Goal: Contribute content: Contribute content

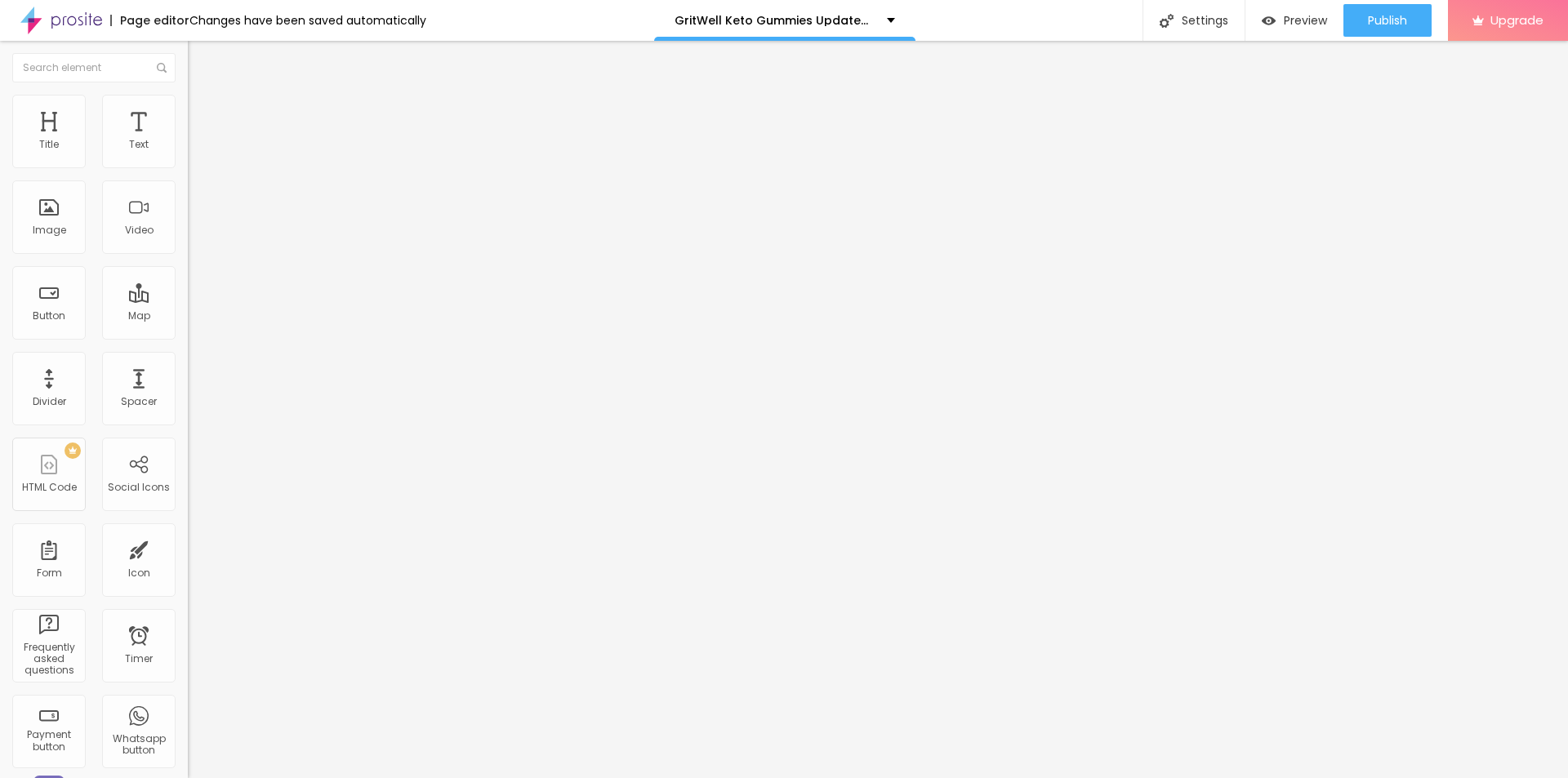
click at [188, 139] on div "Change image" at bounding box center [281, 132] width 188 height 12
click at [188, 140] on span "Change image" at bounding box center [231, 133] width 87 height 14
drag, startPoint x: 134, startPoint y: 181, endPoint x: 0, endPoint y: 184, distance: 134.0
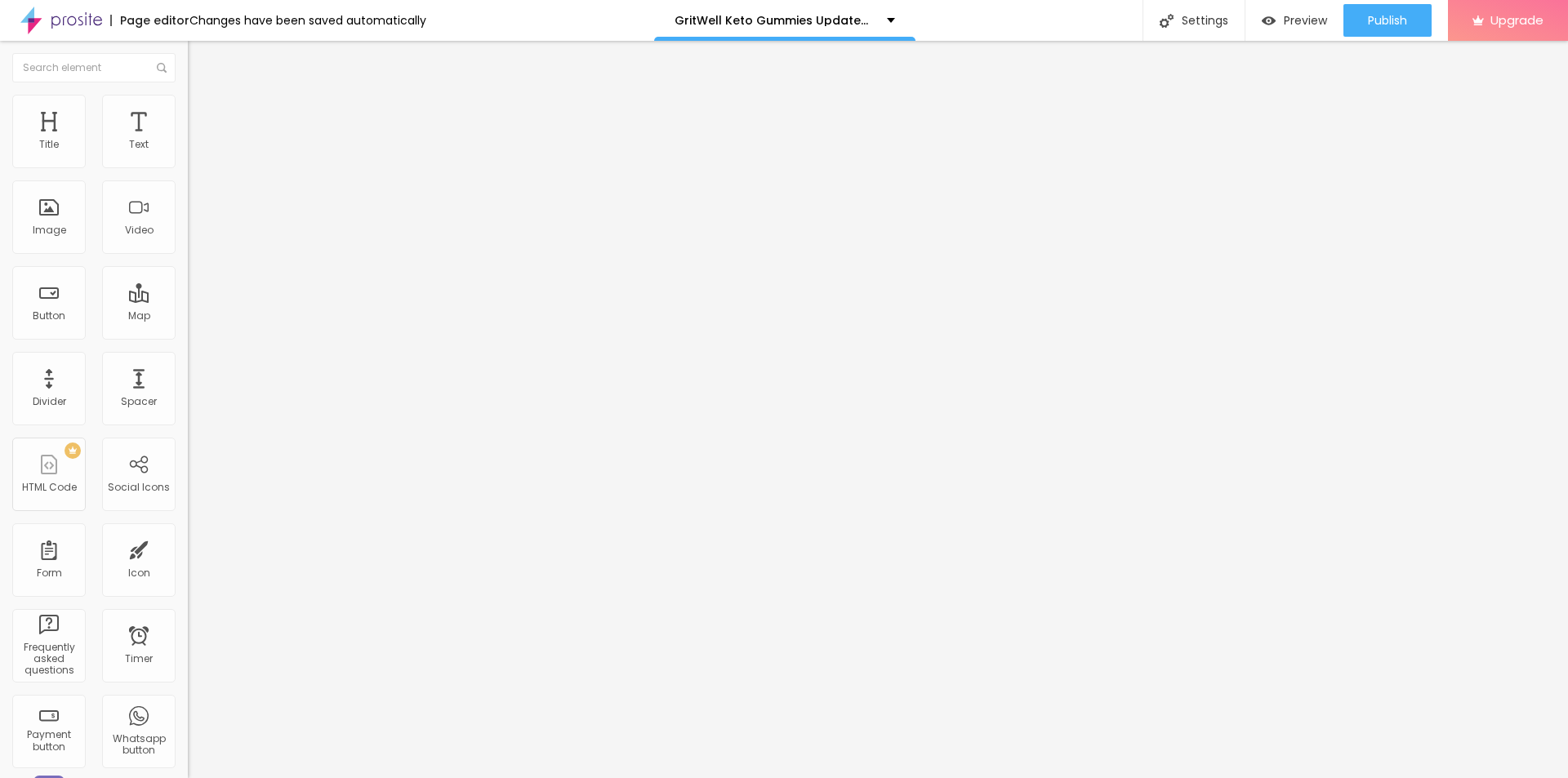
click at [188, 184] on div "Text Comprar agora Align Size Default Small Default Big Link URL https:// Open …" at bounding box center [281, 245] width 188 height 237
type input "Order Now"
click at [188, 329] on input "https://" at bounding box center [285, 328] width 196 height 16
paste input "[DOMAIN_NAME][URL]"
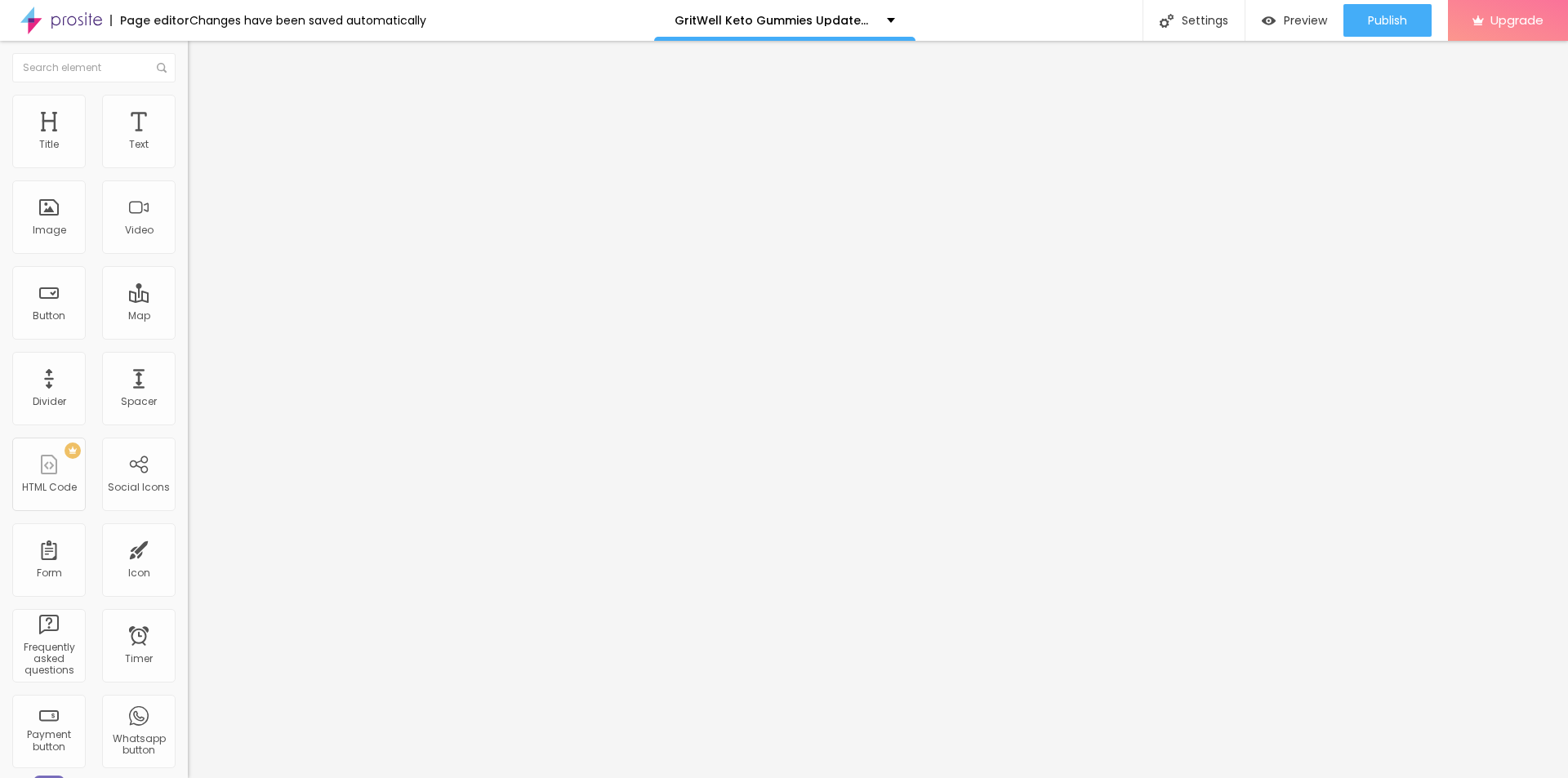
type input "[URL][DOMAIN_NAME]"
click at [188, 494] on div "Edit Button Content Style Advanced Text Order Now Align Size Default Small Defa…" at bounding box center [281, 409] width 188 height 737
click at [188, 335] on input "https://" at bounding box center [285, 326] width 196 height 16
paste input "[DOMAIN_NAME][URL]"
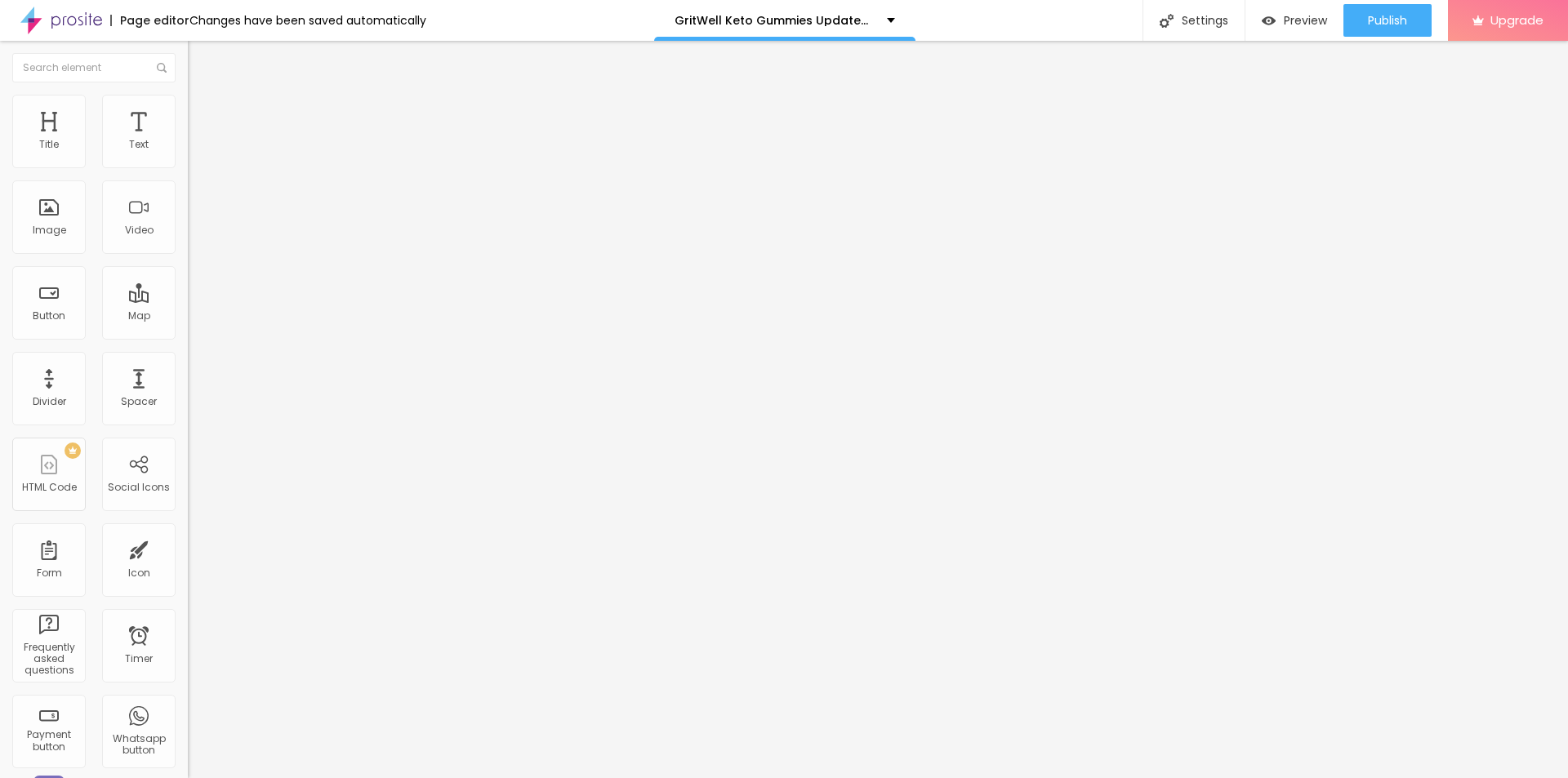
scroll to position [0, 123]
type input "[URL][DOMAIN_NAME]"
click at [188, 165] on input "text" at bounding box center [285, 156] width 196 height 16
paste input "GritWell Keto Gummies"
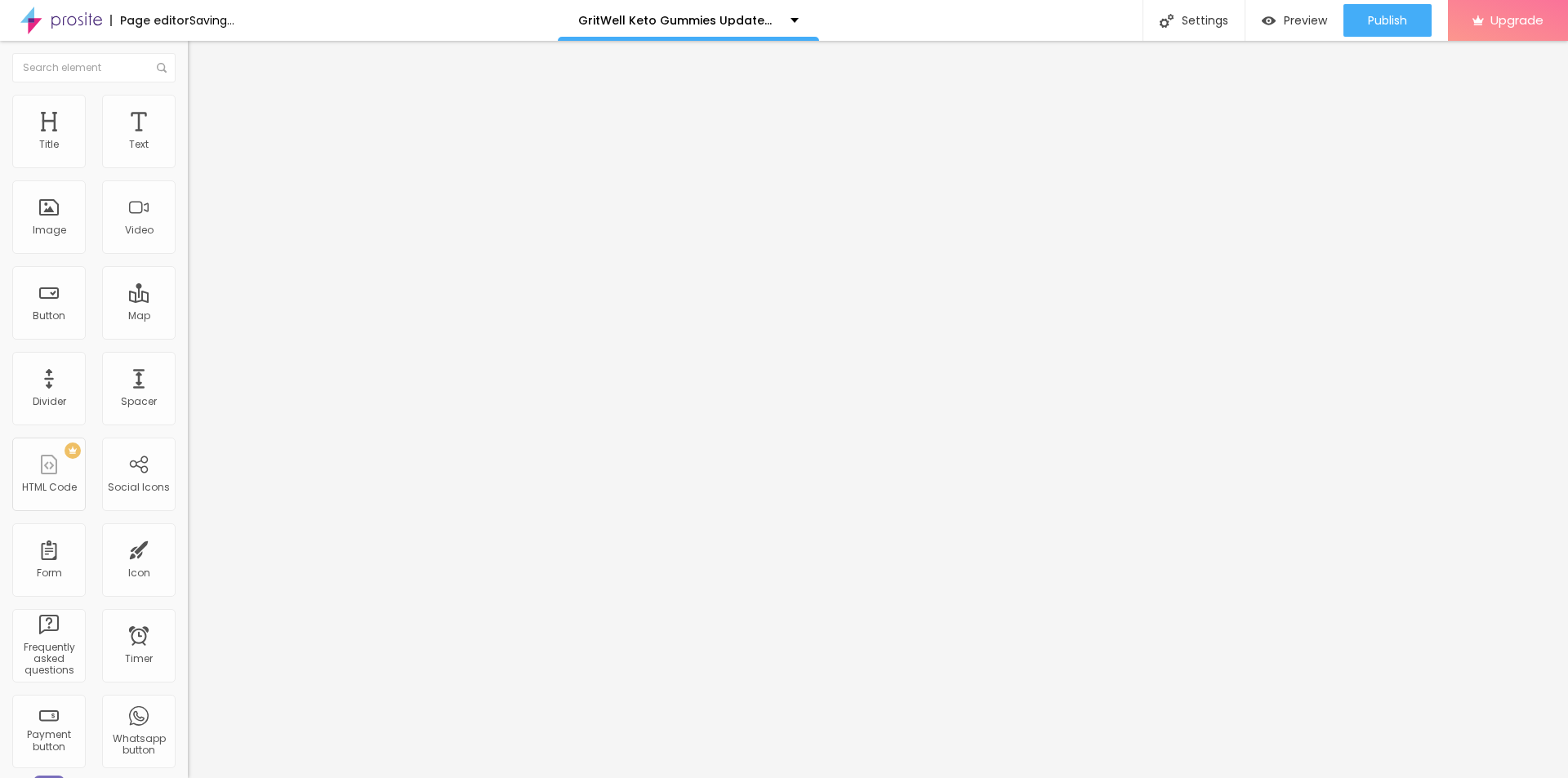
type input "GritWell Keto Gummies"
click at [188, 165] on input "text" at bounding box center [285, 156] width 196 height 16
click at [188, 335] on input "https://" at bounding box center [285, 326] width 196 height 16
paste input "GritWell Keto Gummies"
type input "GritWell Keto Gummies"
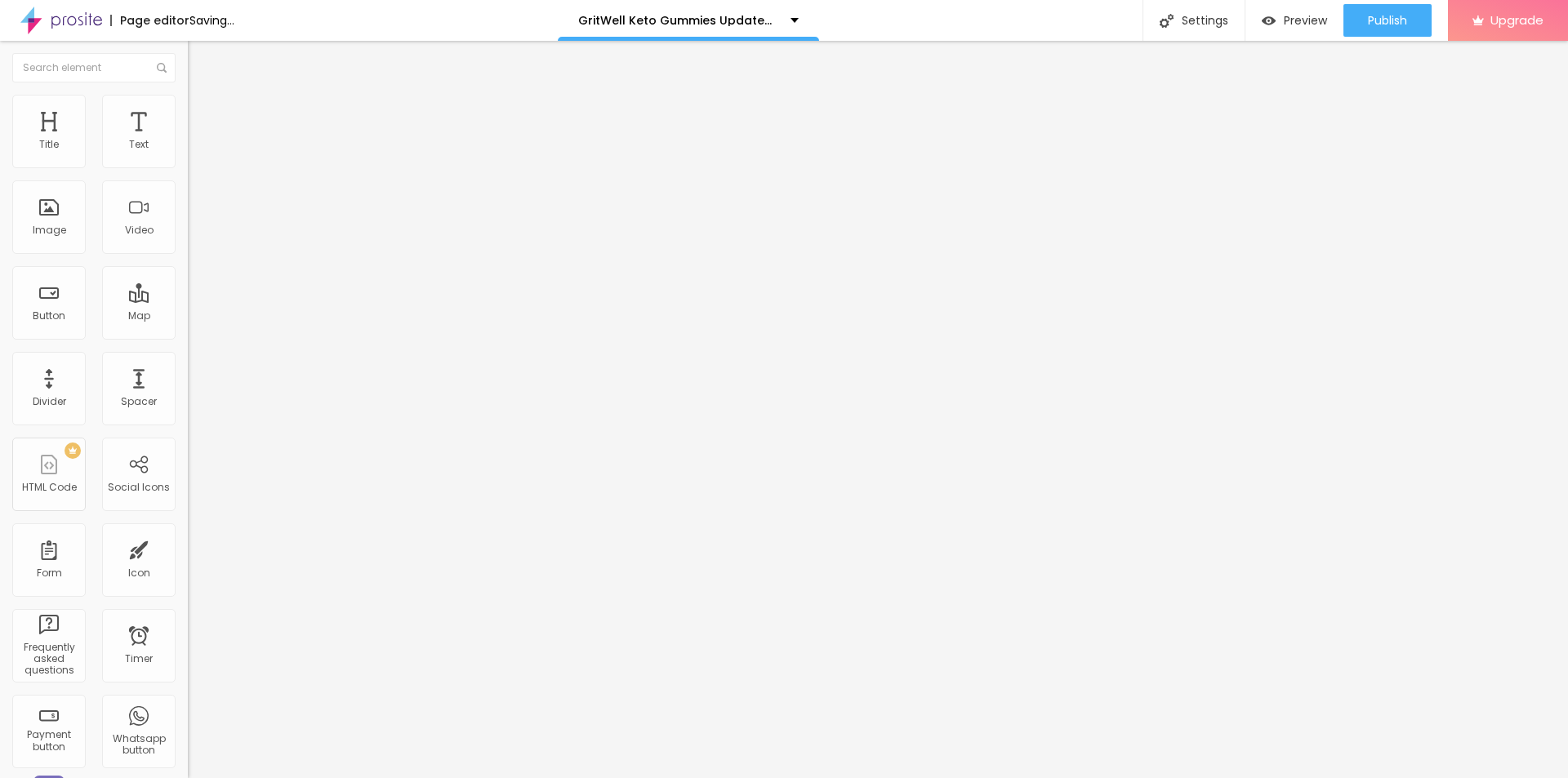
click at [188, 165] on input "text" at bounding box center [285, 156] width 196 height 16
paste input "GritWell Keto Gummies"
type input "GritWell Keto Gummies"
click at [188, 335] on input "GritWell Keto Gummies" at bounding box center [285, 326] width 196 height 16
paste input "[URL][DOMAIN_NAME]"
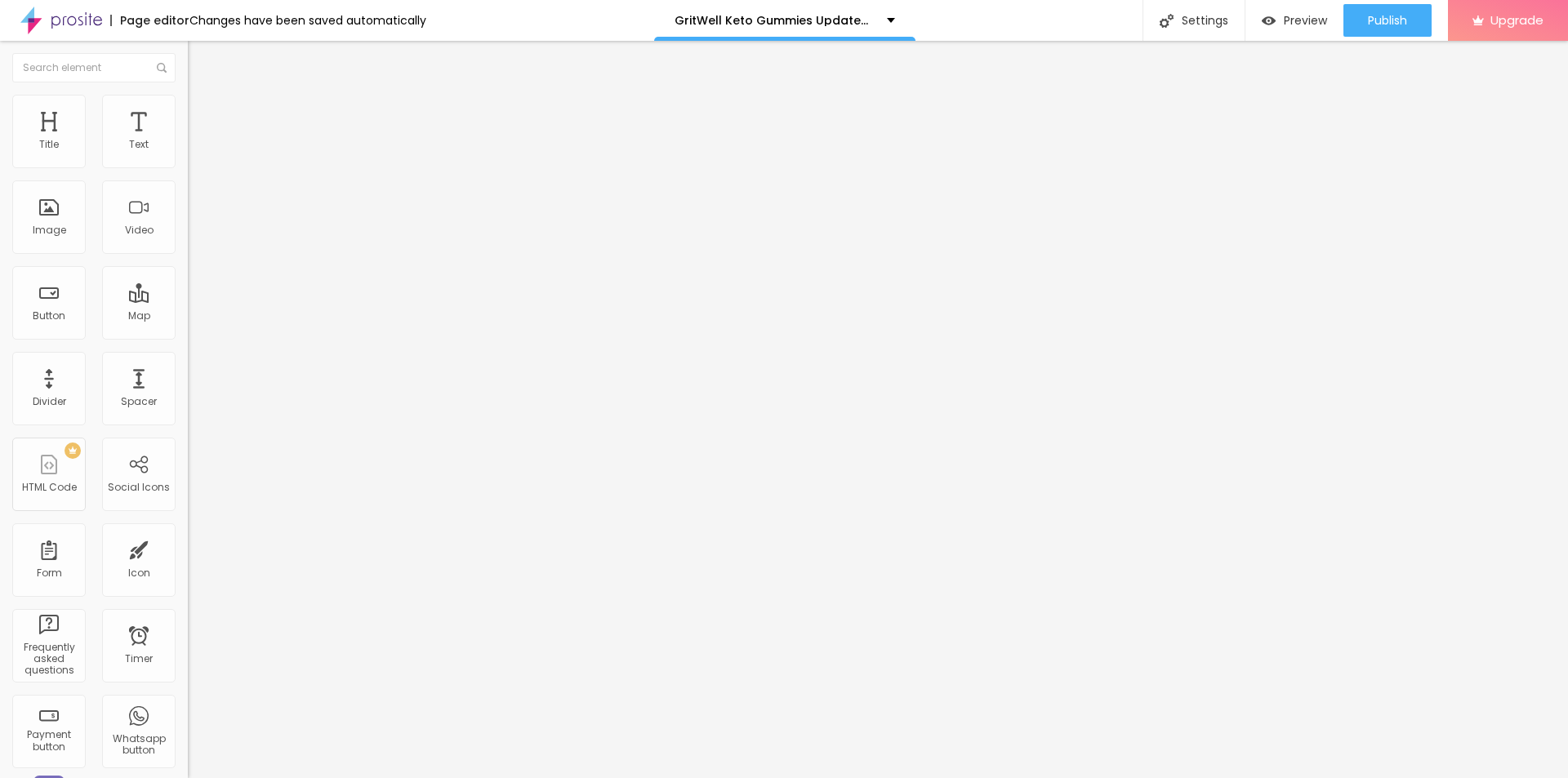
scroll to position [0, 123]
type input "[URL][DOMAIN_NAME]"
click at [188, 140] on span "Change image" at bounding box center [231, 133] width 87 height 14
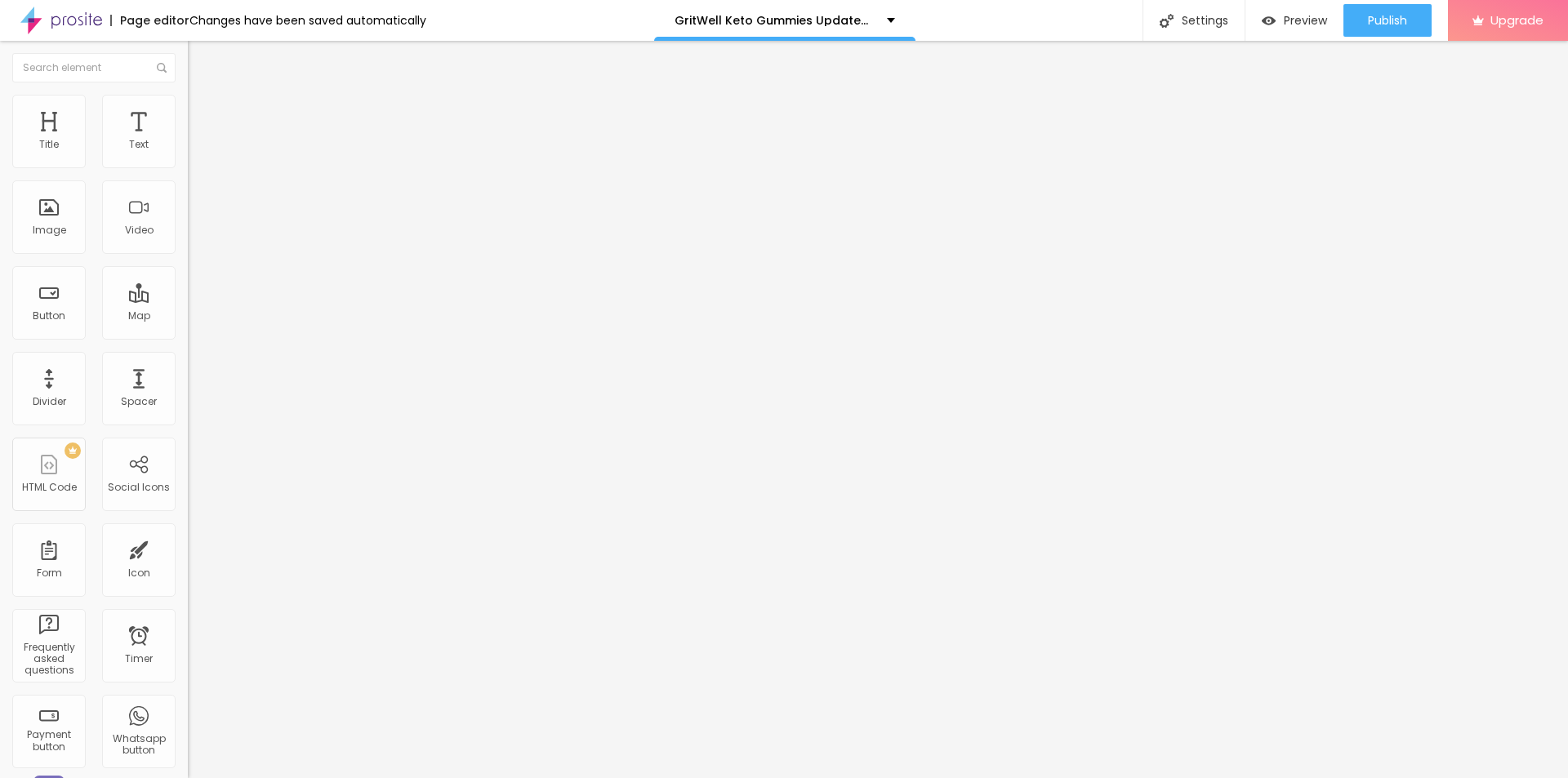
click at [275, 140] on span at bounding box center [279, 133] width 10 height 14
click at [188, 140] on span "Add image" at bounding box center [221, 133] width 67 height 14
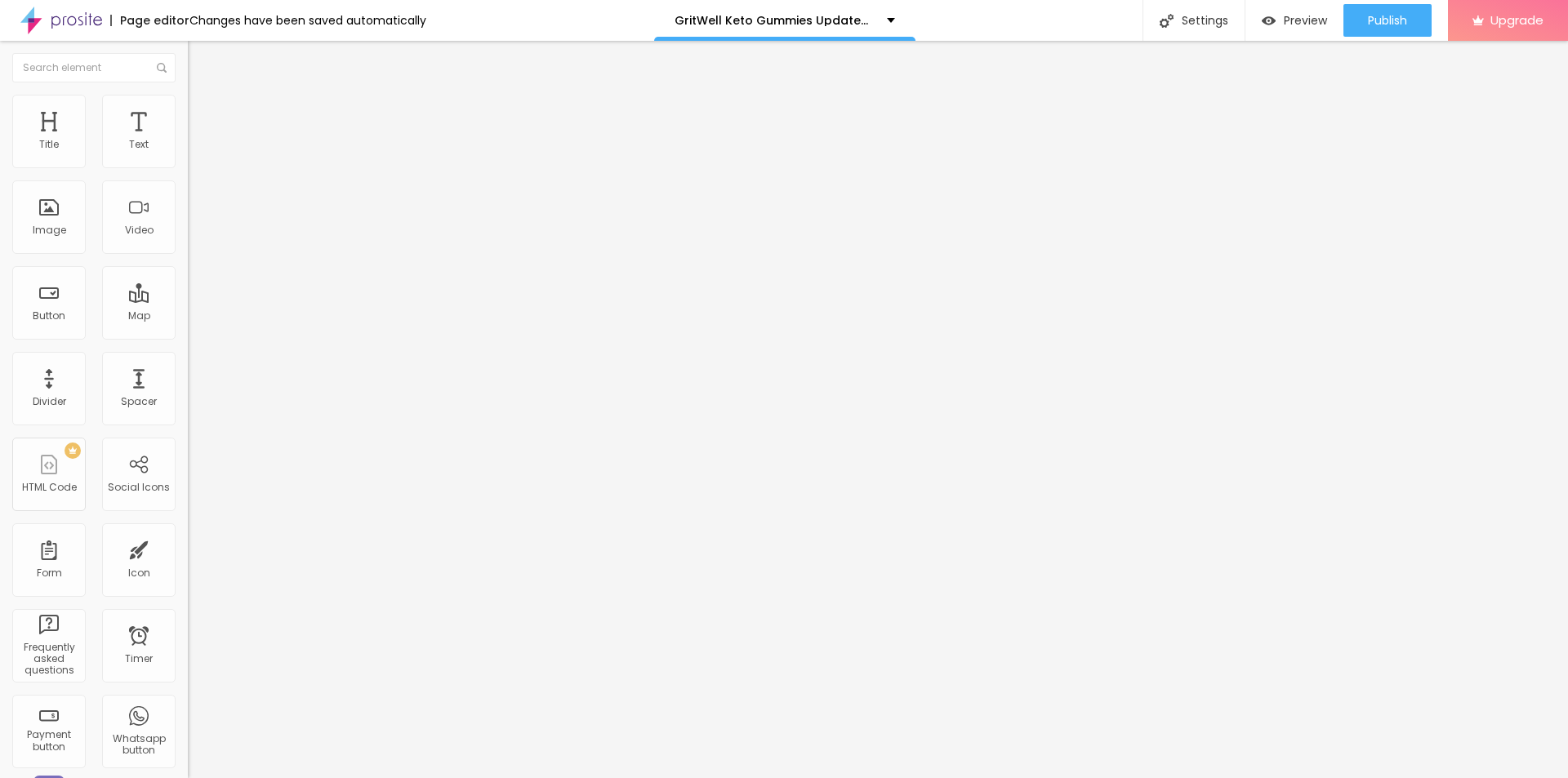
click at [188, 140] on span "Change image" at bounding box center [231, 133] width 87 height 14
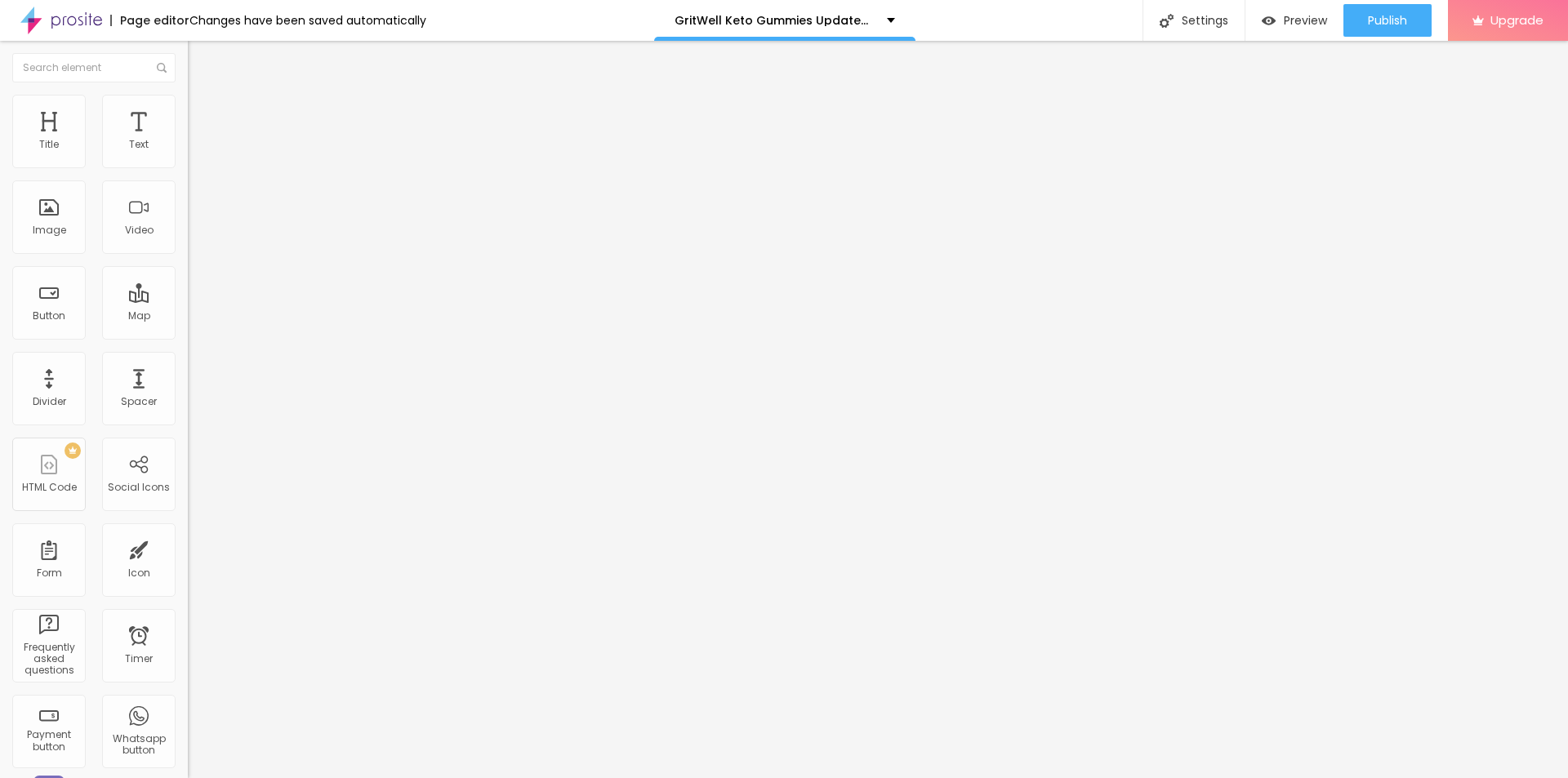
click at [188, 335] on input "https://" at bounding box center [285, 326] width 196 height 16
paste input "[DOMAIN_NAME][URL]"
type input "[URL][DOMAIN_NAME]"
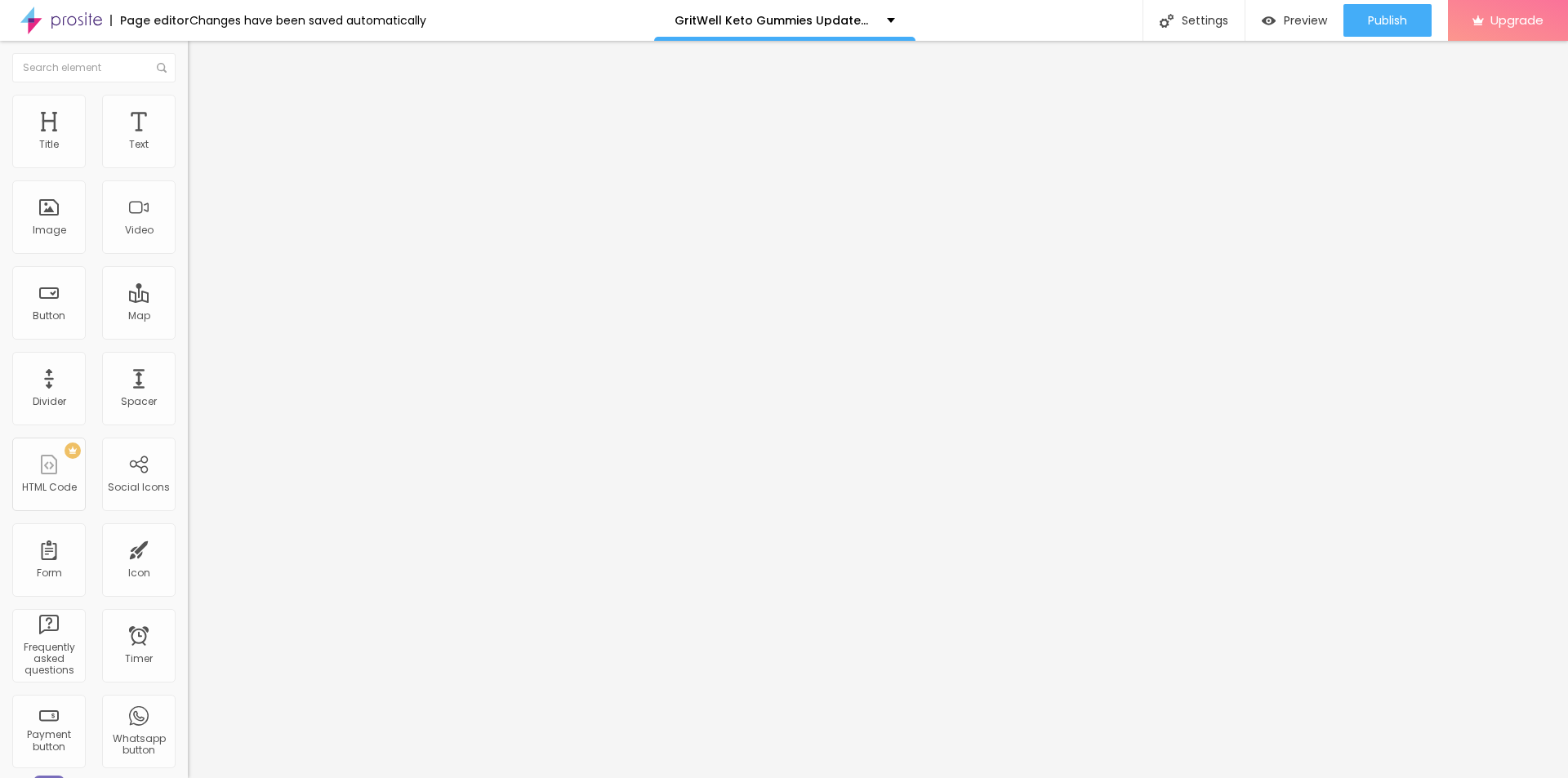
scroll to position [0, 0]
click at [188, 335] on input "https://" at bounding box center [285, 326] width 196 height 16
paste input "[DOMAIN_NAME][URL]"
type input "[URL][DOMAIN_NAME]"
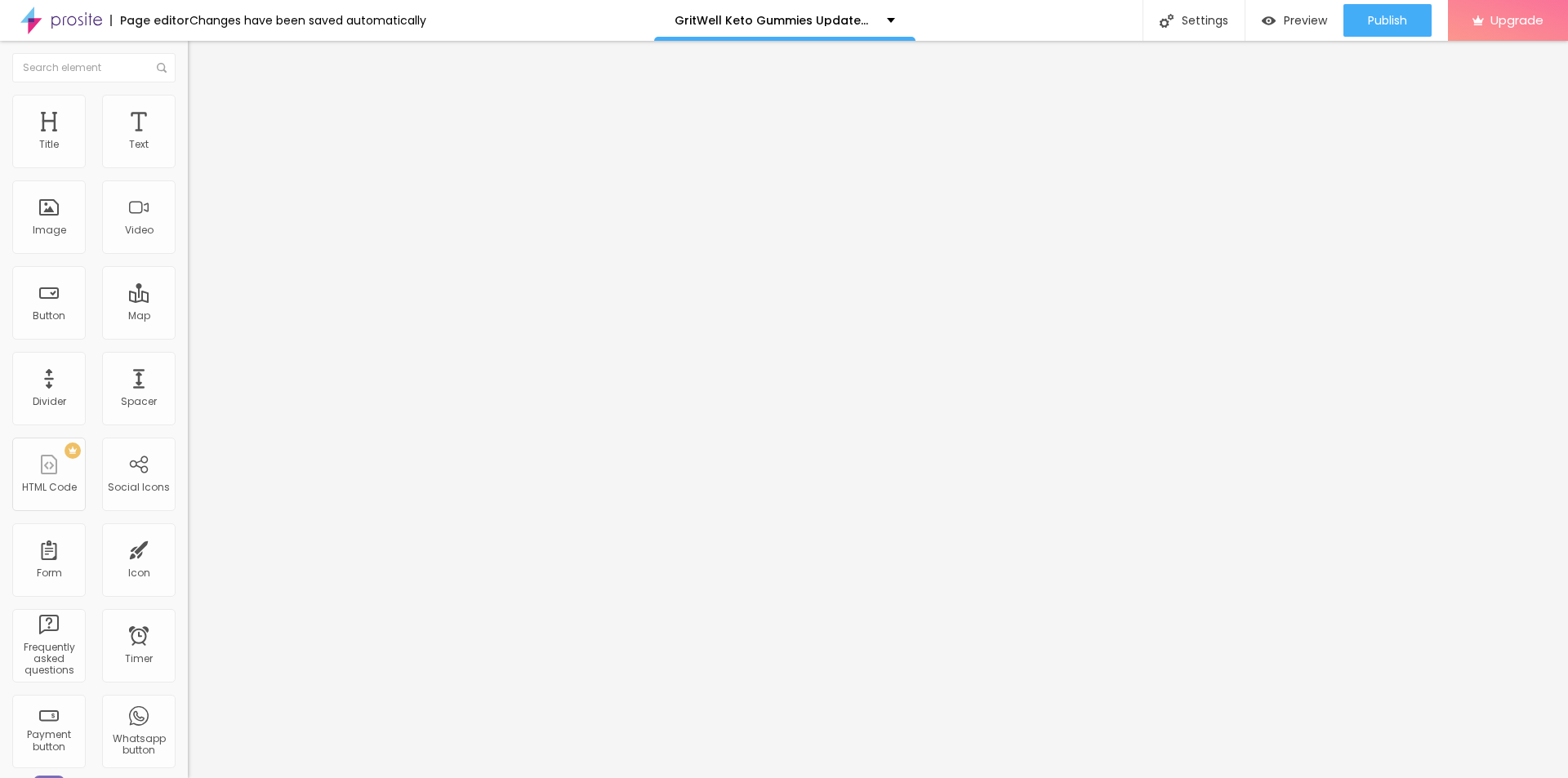
scroll to position [0, 0]
click at [188, 165] on input "text" at bounding box center [285, 156] width 196 height 16
paste input "GritWell Keto Gummies"
type input "GritWell Keto Gummies"
click at [188, 165] on input "text" at bounding box center [285, 156] width 196 height 16
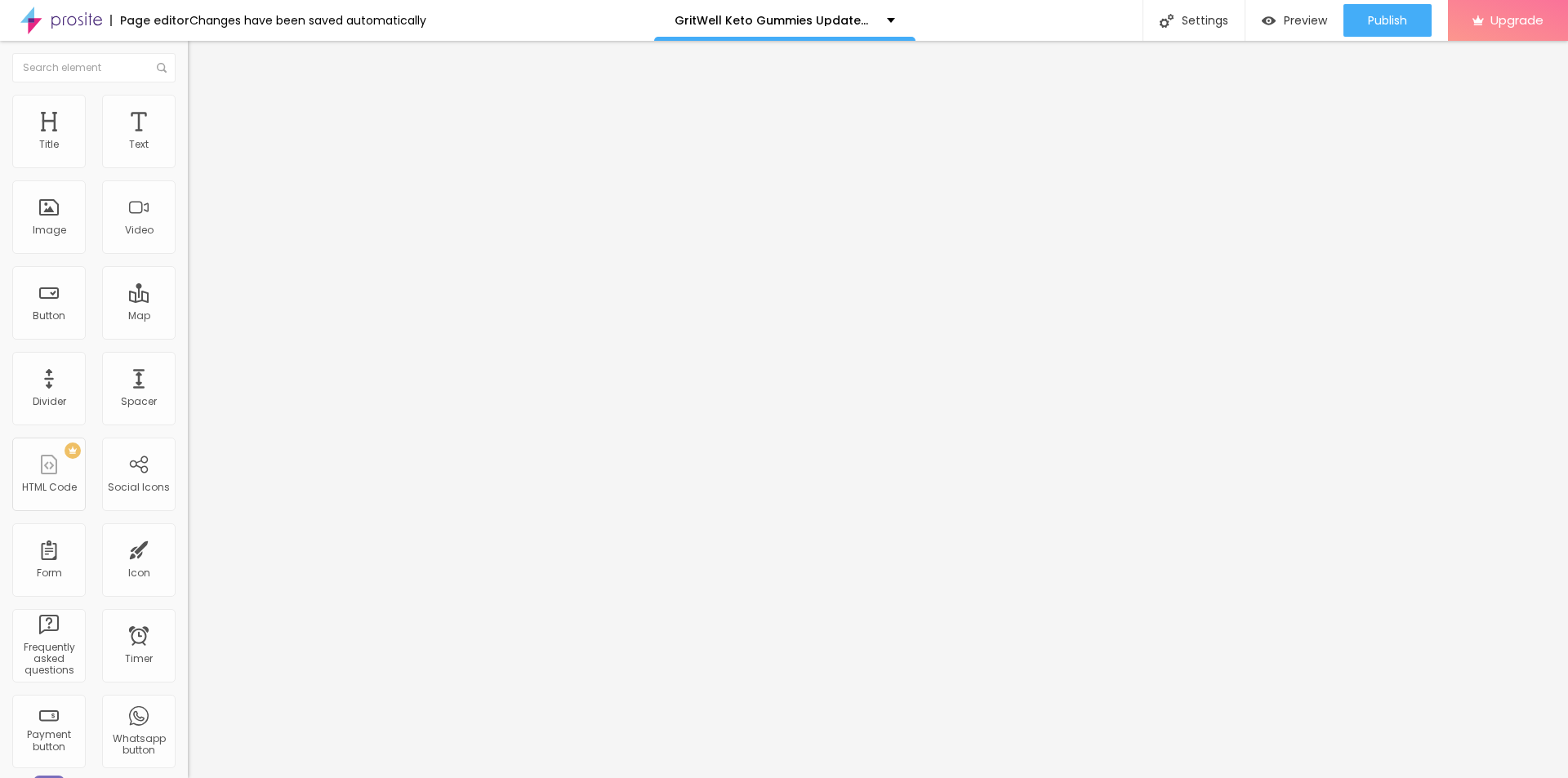
paste input "GritWell Keto Gummies"
type input "GritWell Keto Gummies"
click at [188, 145] on div "Facebook" at bounding box center [281, 239] width 188 height 225
click at [188, 555] on input "https://" at bounding box center [285, 563] width 196 height 16
paste input "[DOMAIN_NAME][URL]"
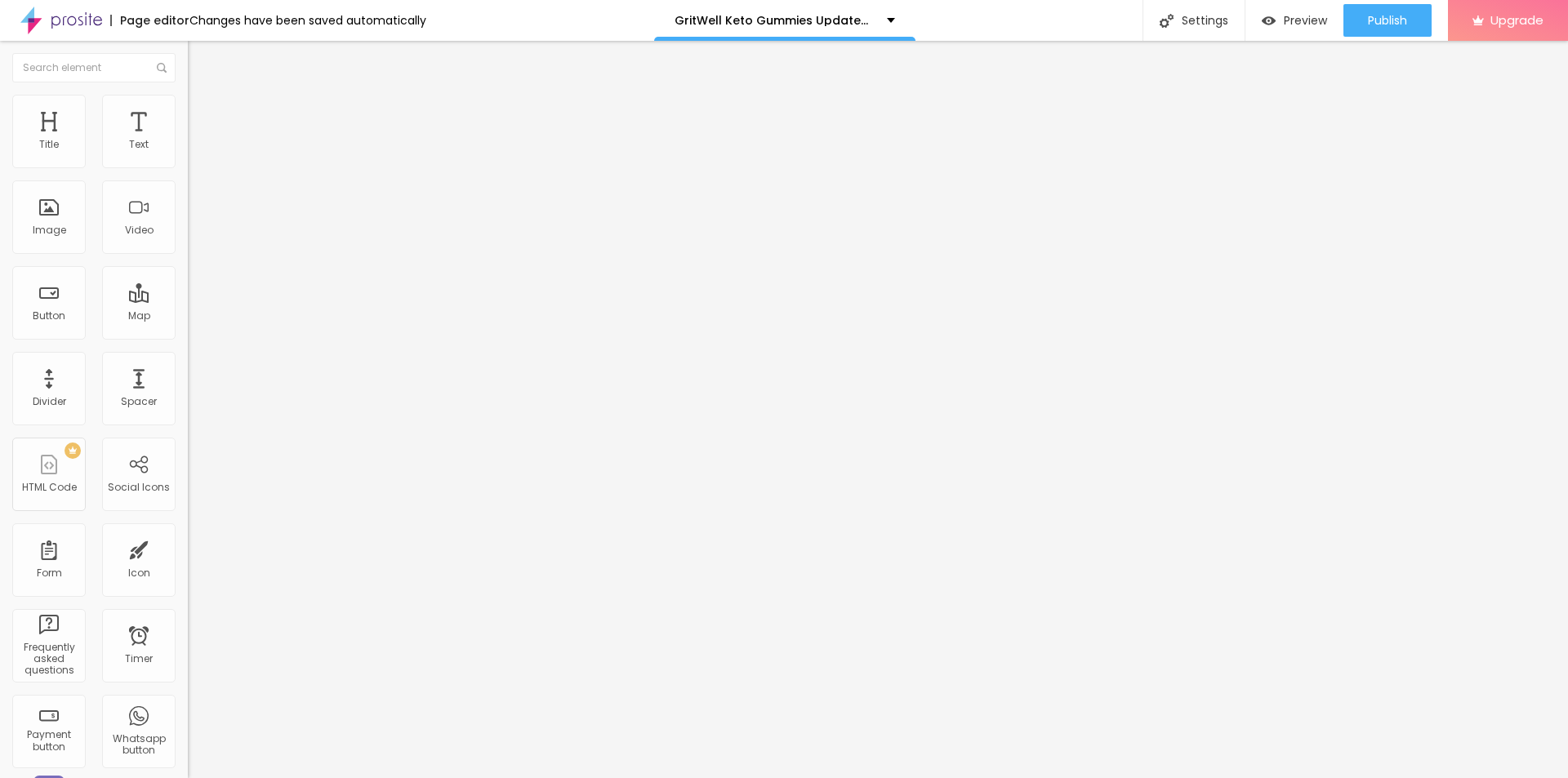
scroll to position [0, 117]
type input "[URL][DOMAIN_NAME]"
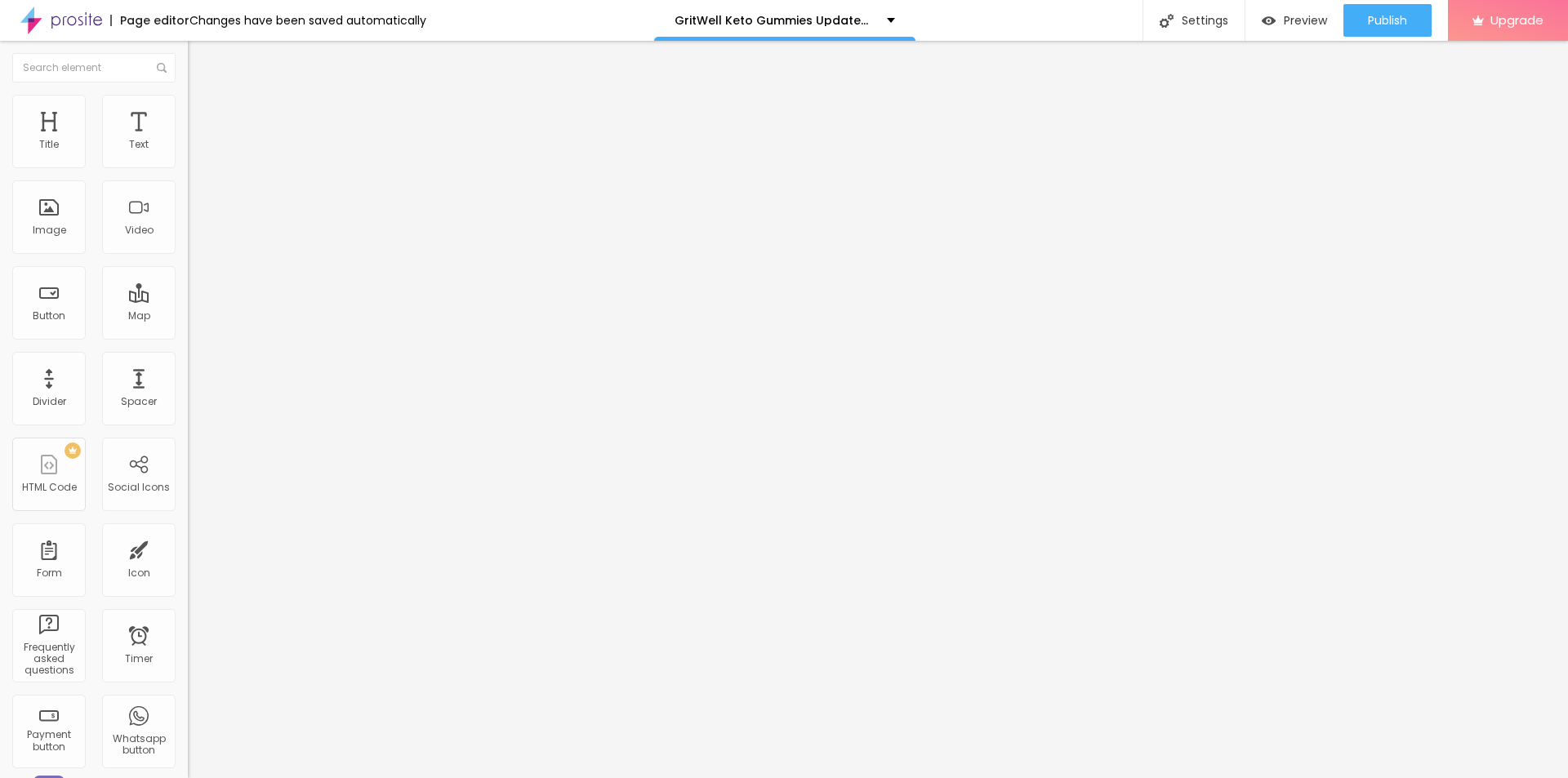
paste input "[DOMAIN_NAME][URL]"
type input "[URL][DOMAIN_NAME]"
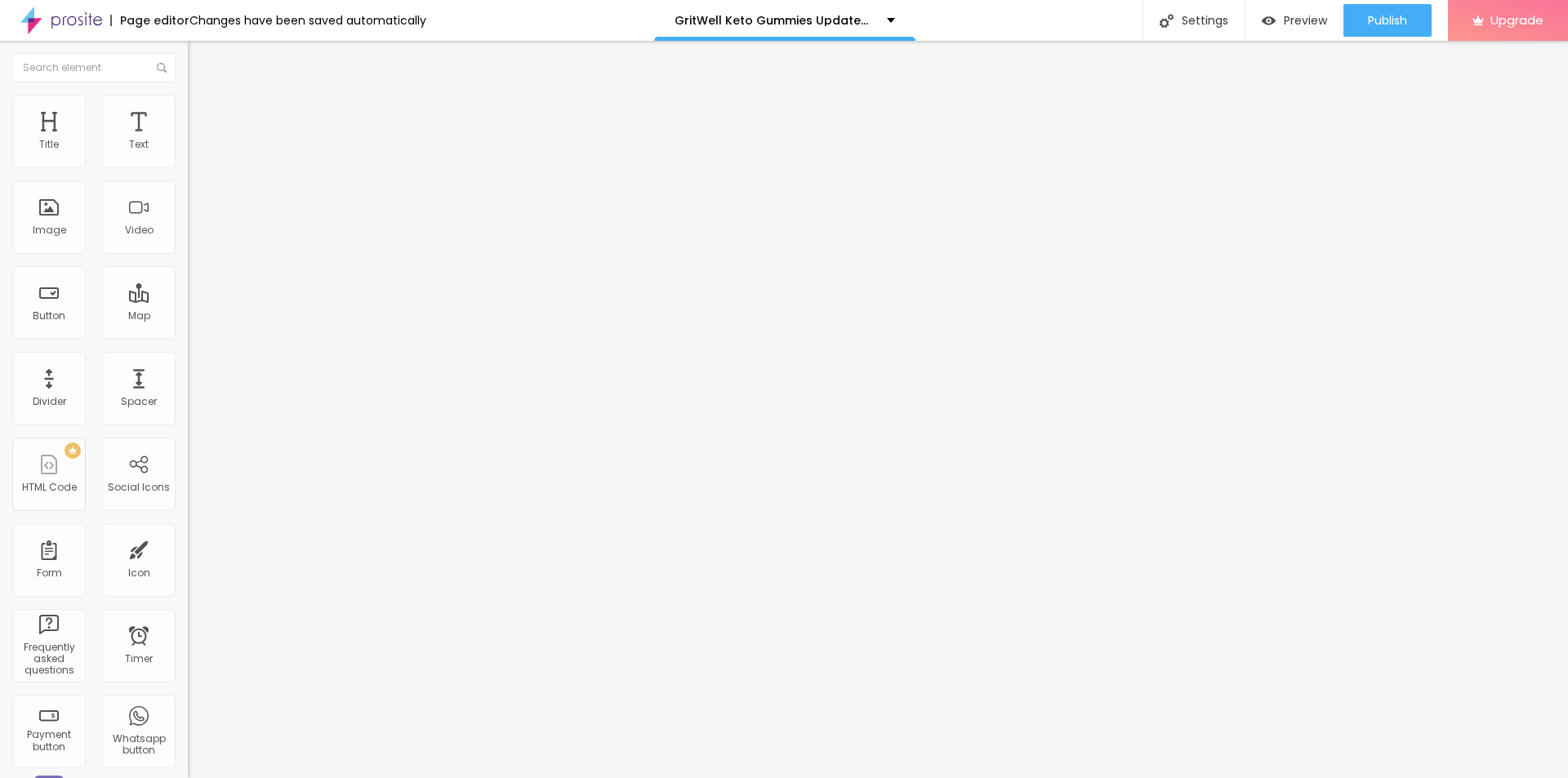
paste input "[DOMAIN_NAME][URL]"
type input "[URL][DOMAIN_NAME]"
click at [188, 488] on div "Edit Social Icons Content Style Advanced Facebook Social Facebook URL address […" at bounding box center [281, 409] width 188 height 737
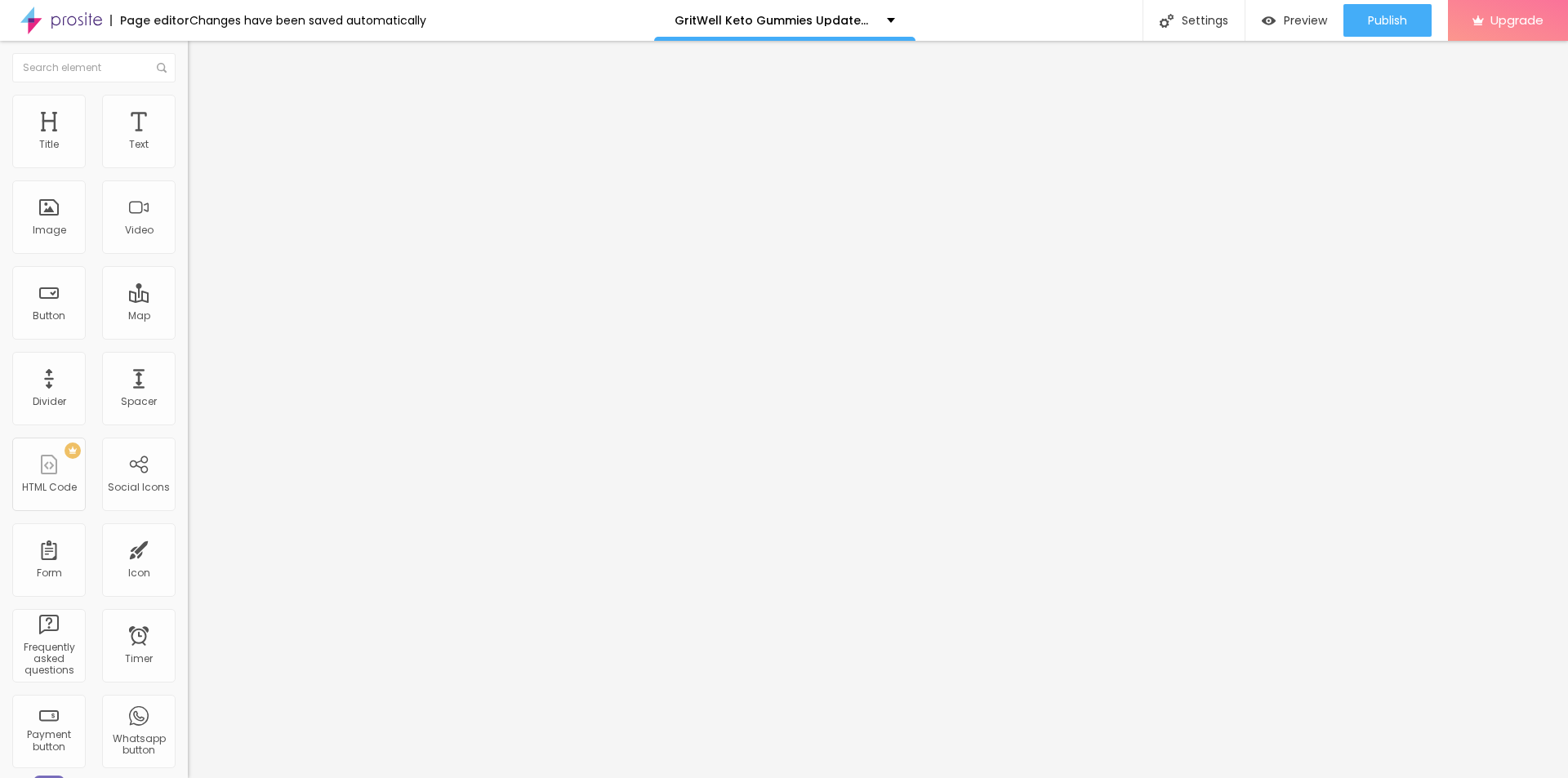
scroll to position [0, 0]
click at [1219, 23] on div "Settings" at bounding box center [1194, 20] width 102 height 41
paste input "GritWell Keto Gummies"
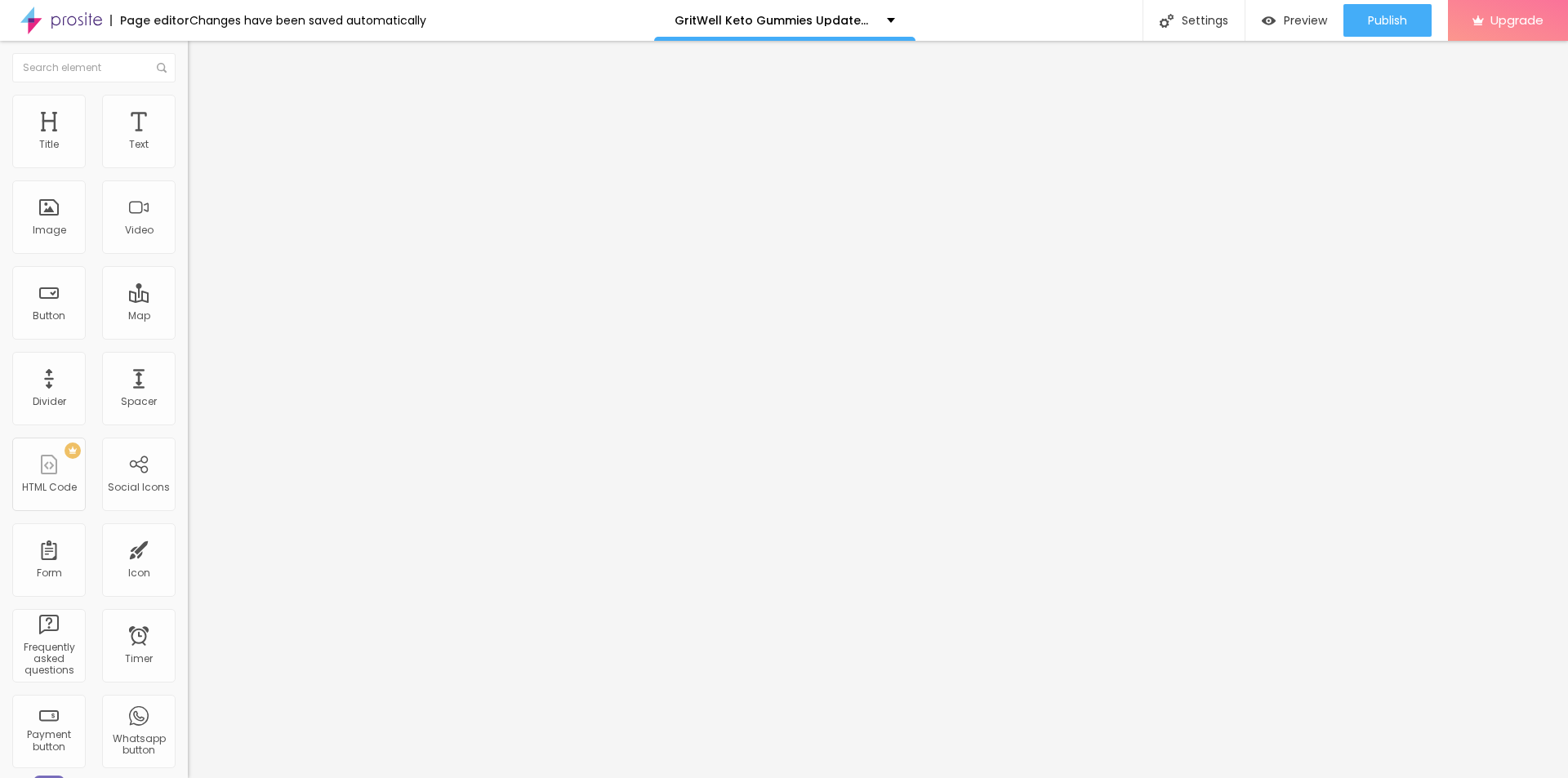
paste input "(We Tried It 45 Days)"
paste input "Analysis!!$49"
type input "GritWell Keto Gummies (We Tried It 45 Days) Analysis!!$49"
paste textarea "GritWell Keto Gummies are a natural [MEDICAL_DATA] supplement designed to suppo…"
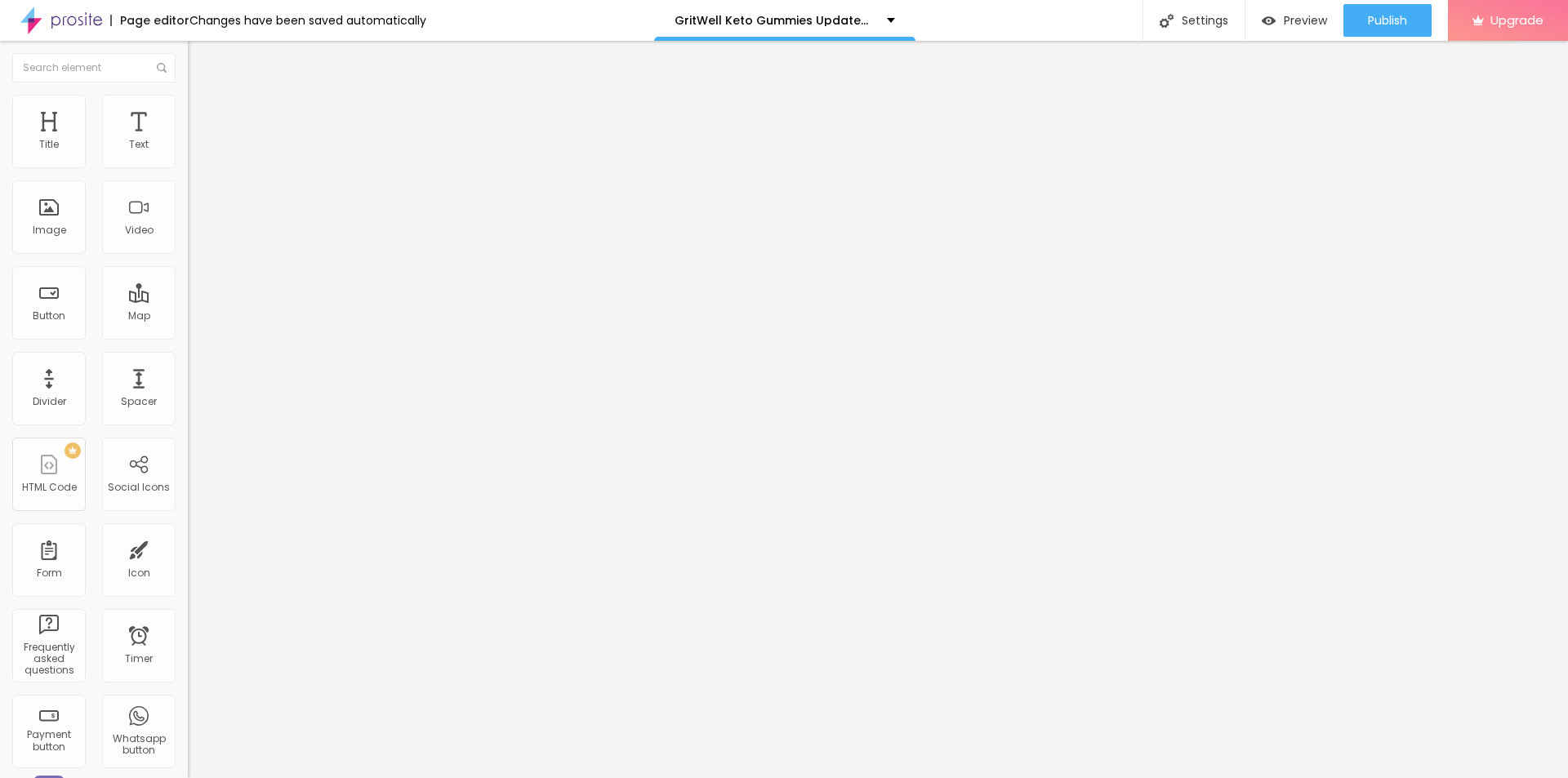
type textarea "GritWell Keto Gummies are a natural [MEDICAL_DATA] supplement designed to suppo…"
drag, startPoint x: 765, startPoint y: 379, endPoint x: 585, endPoint y: 379, distance: 180.0
paste textarea "GritWell Keto Gummies"
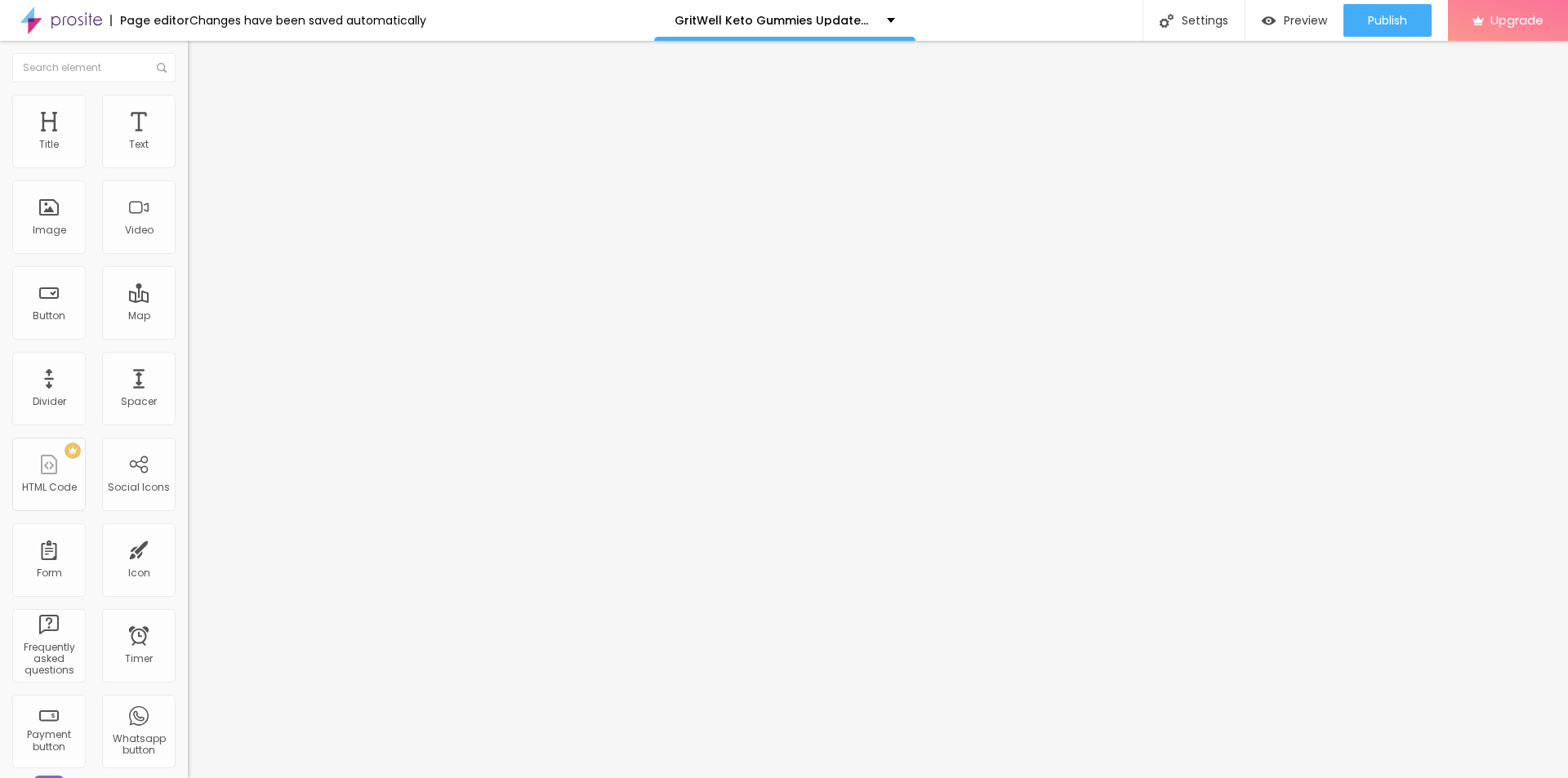
type textarea "GritWell Keto Gummies"
click at [1381, 12] on div "Publish" at bounding box center [1387, 20] width 39 height 33
click at [1294, 113] on link "View page" at bounding box center [1339, 114] width 147 height 11
